Goal: Information Seeking & Learning: Check status

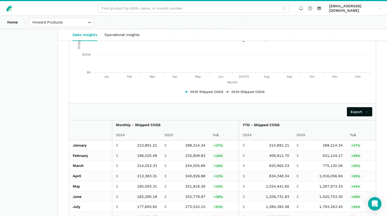
scroll to position [830, 0]
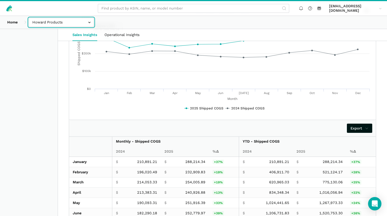
click at [87, 23] on input "text" at bounding box center [61, 22] width 65 height 9
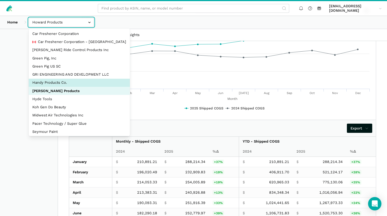
scroll to position [27, 0]
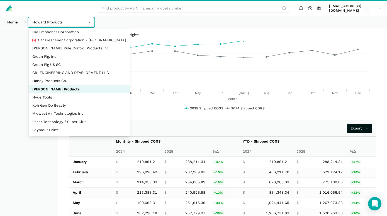
select select "zGneCySXZsNzLpqGA1m5dT8R"
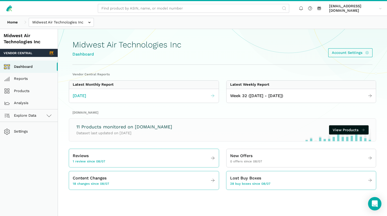
click at [86, 94] on span "[DATE]" at bounding box center [79, 95] width 13 height 6
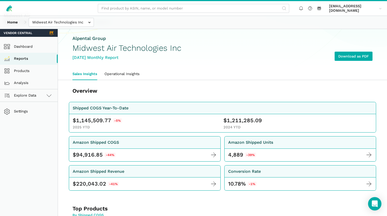
scroll to position [30, 0]
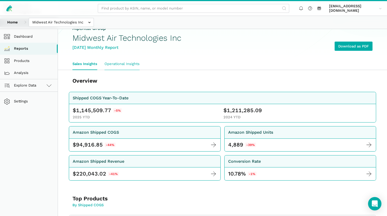
drag, startPoint x: 122, startPoint y: 62, endPoint x: 131, endPoint y: 71, distance: 12.6
click at [122, 62] on link "Operational Insights" at bounding box center [122, 64] width 42 height 12
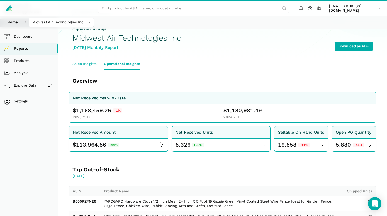
click at [91, 63] on link "Sales Insights" at bounding box center [84, 64] width 31 height 12
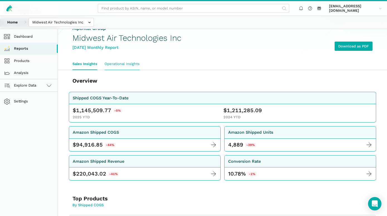
click at [111, 64] on link "Operational Insights" at bounding box center [122, 64] width 42 height 12
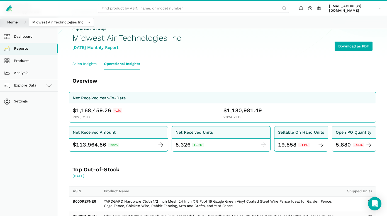
click at [86, 62] on link "Sales Insights" at bounding box center [84, 64] width 31 height 12
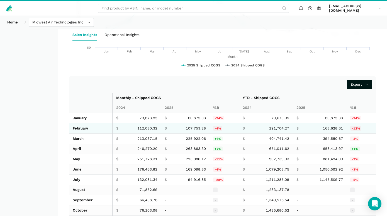
scroll to position [963, 0]
